Goal: Task Accomplishment & Management: Use online tool/utility

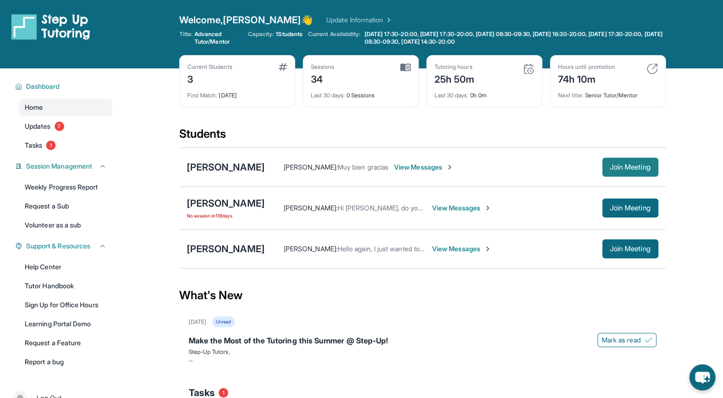
click at [610, 167] on span "Join Meeting" at bounding box center [630, 167] width 41 height 6
click at [221, 169] on div "[PERSON_NAME]" at bounding box center [226, 167] width 78 height 13
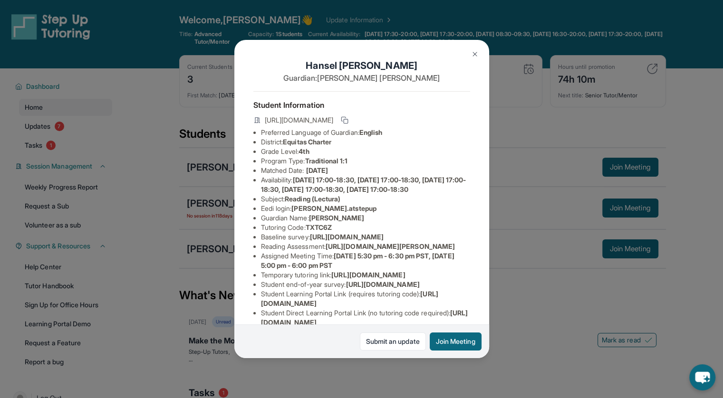
click at [474, 48] on button at bounding box center [474, 54] width 19 height 19
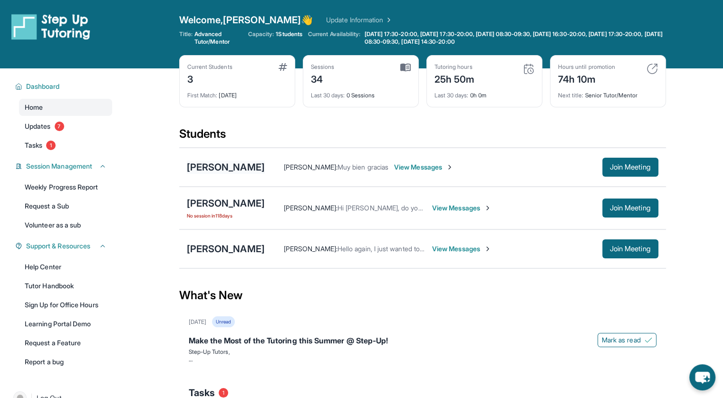
click at [204, 168] on div "[PERSON_NAME]" at bounding box center [226, 167] width 78 height 13
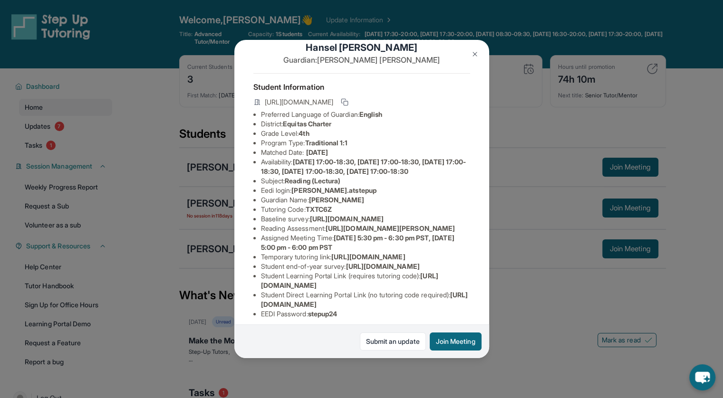
scroll to position [11, 0]
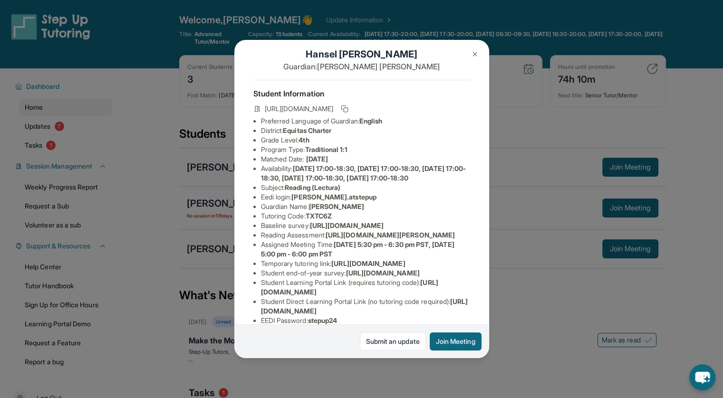
click at [475, 55] on img at bounding box center [475, 54] width 8 height 8
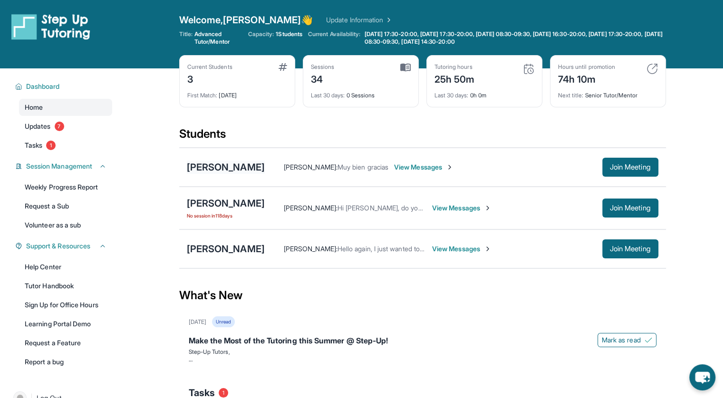
click at [231, 163] on div "[PERSON_NAME]" at bounding box center [226, 167] width 78 height 13
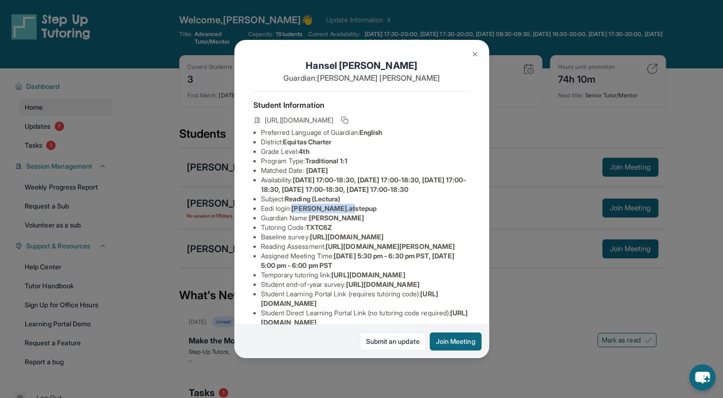
drag, startPoint x: 297, startPoint y: 225, endPoint x: 357, endPoint y: 226, distance: 60.4
click at [357, 213] on li "Eedi login : [PERSON_NAME].atstepup" at bounding box center [365, 209] width 209 height 10
click at [348, 241] on span "[URL][DOMAIN_NAME]" at bounding box center [347, 237] width 74 height 8
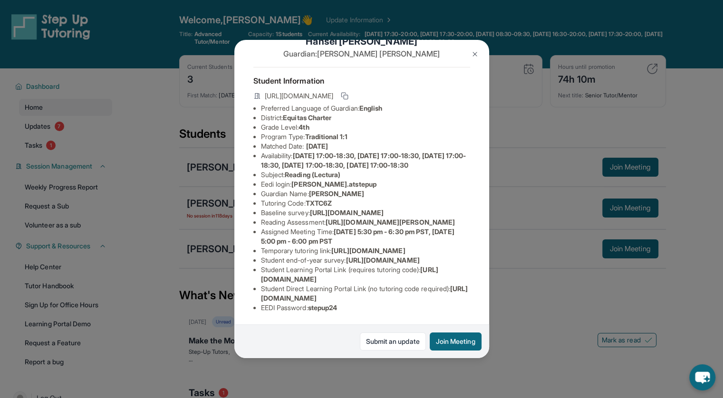
scroll to position [80, 316]
drag, startPoint x: 259, startPoint y: 182, endPoint x: 461, endPoint y: 202, distance: 202.6
click at [461, 202] on div "[PERSON_NAME] Guardian: [PERSON_NAME] Student Information [URL][DOMAIN_NAME] Pr…" at bounding box center [361, 199] width 255 height 319
copy span "[URL][DOMAIN_NAME]"
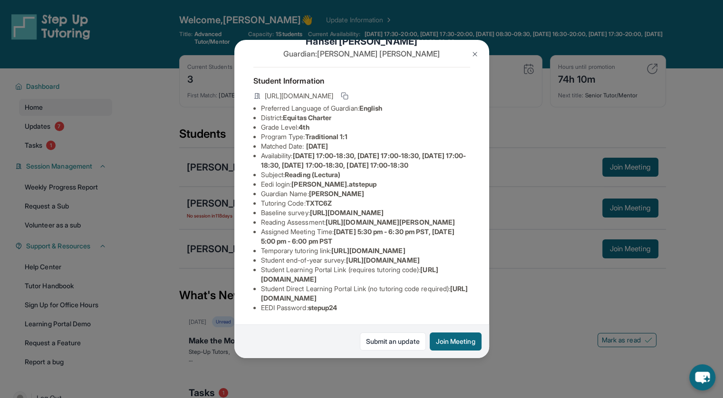
click at [407, 268] on div "[PERSON_NAME] Guardian: [PERSON_NAME] Student Information [URL][DOMAIN_NAME] Pr…" at bounding box center [361, 199] width 255 height 319
drag, startPoint x: 358, startPoint y: 246, endPoint x: 160, endPoint y: 231, distance: 198.8
click at [160, 231] on div "[PERSON_NAME] Guardian: [PERSON_NAME] Student Information [URL][DOMAIN_NAME] Pr…" at bounding box center [361, 199] width 723 height 398
